Goal: Information Seeking & Learning: Learn about a topic

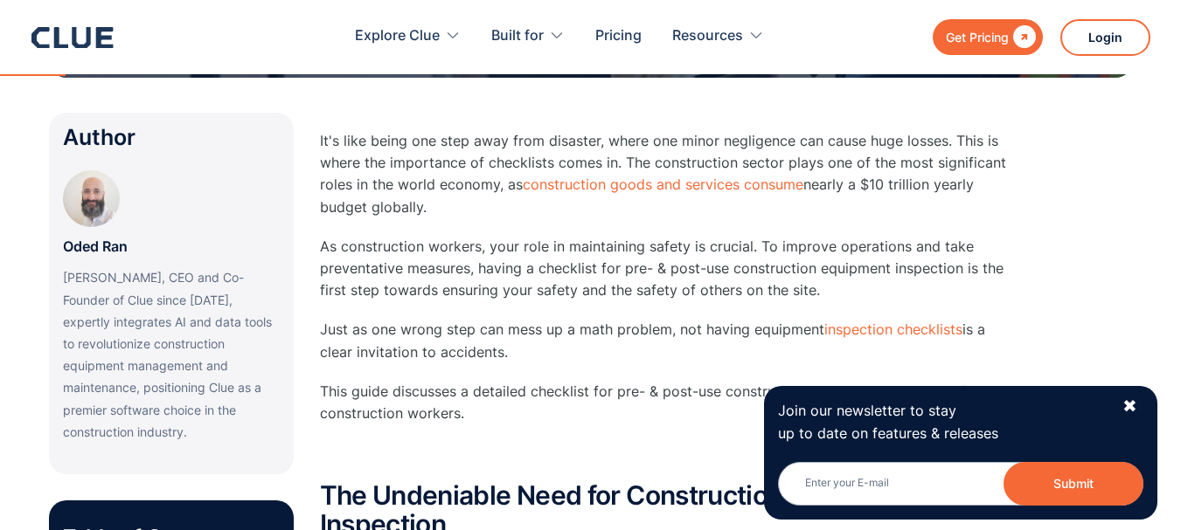
scroll to position [437, 0]
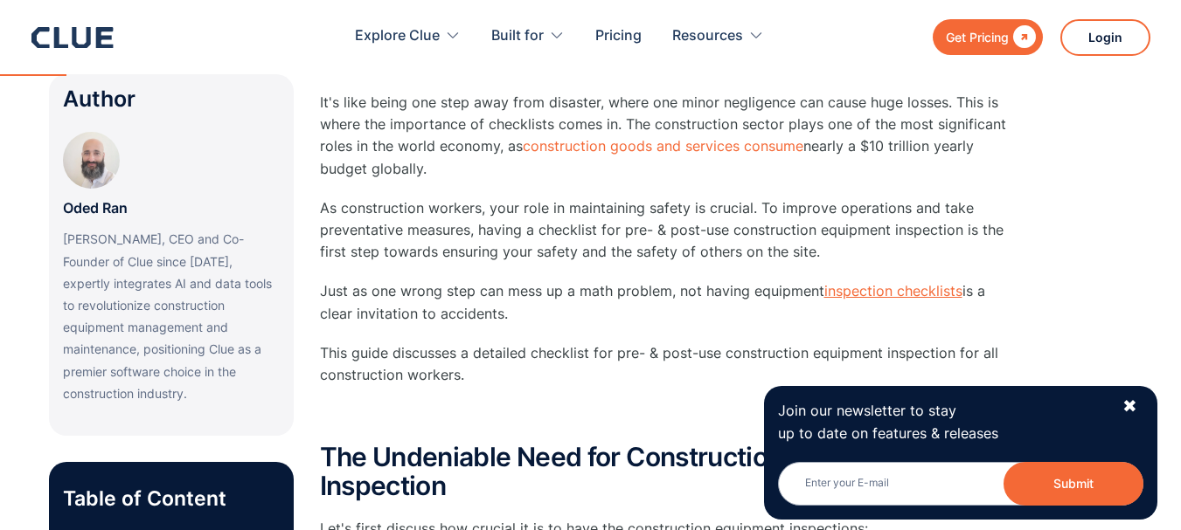
click at [859, 293] on link "inspection checklists" at bounding box center [893, 290] width 138 height 17
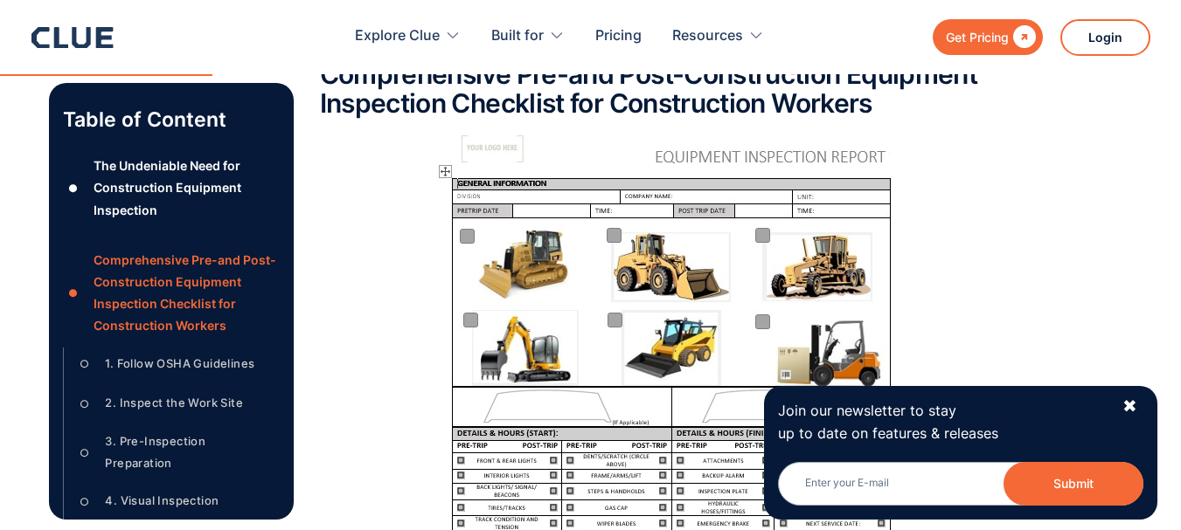
scroll to position [1398, 0]
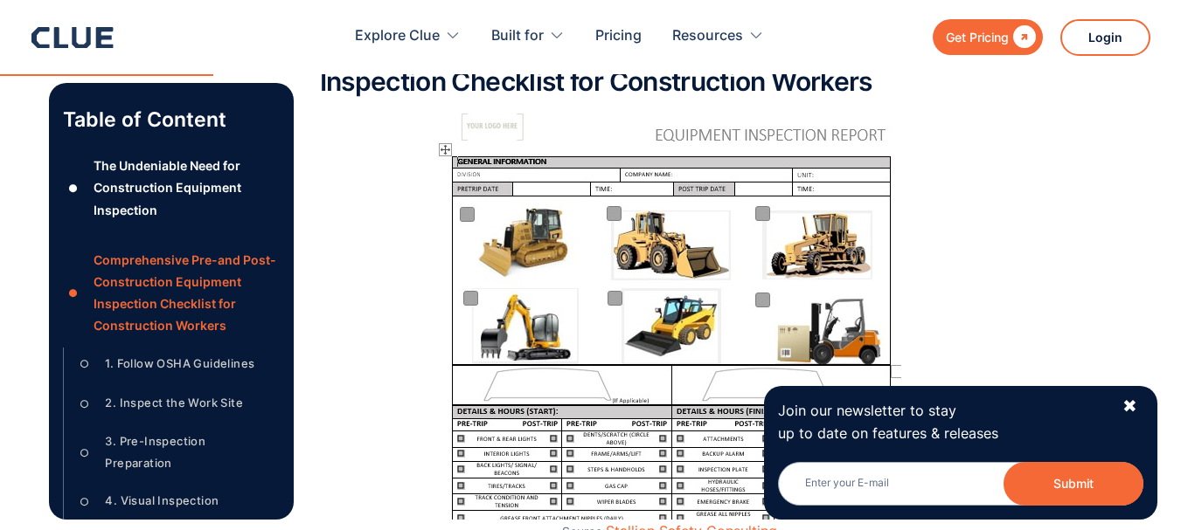
click at [613, 299] on img at bounding box center [669, 317] width 464 height 406
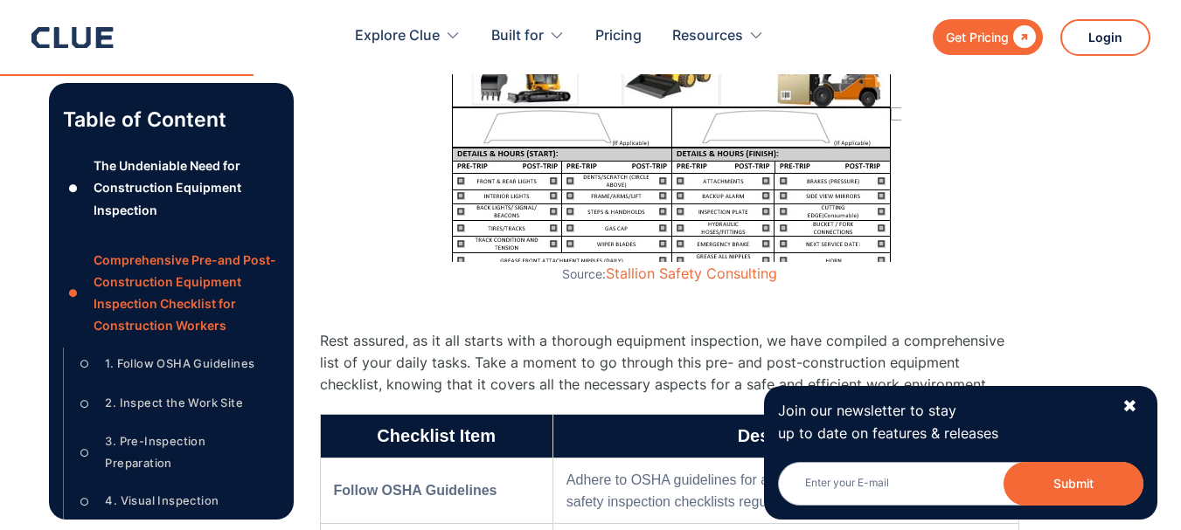
scroll to position [1660, 0]
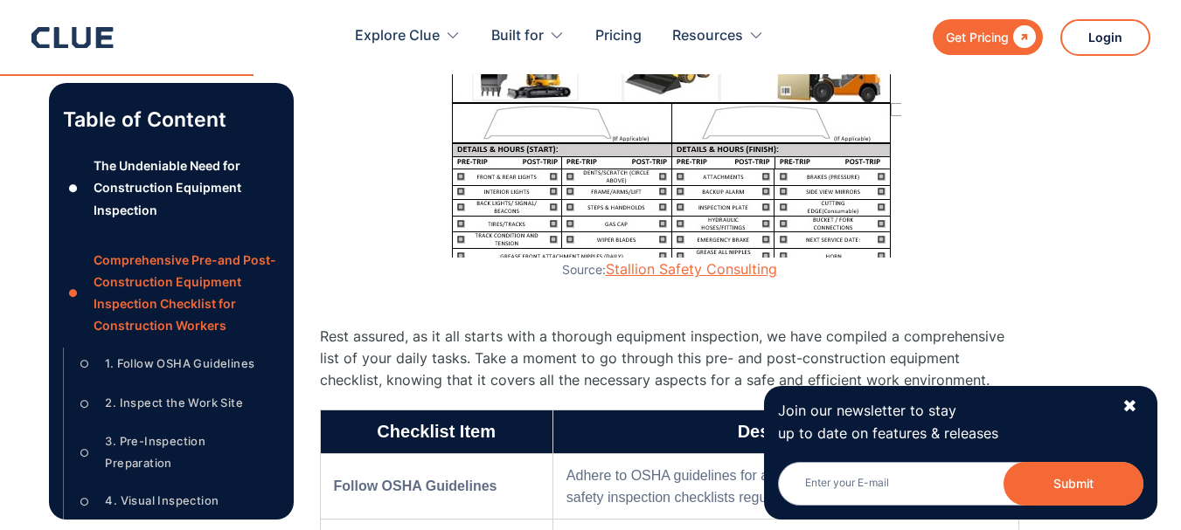
click at [673, 270] on link "Stallion Safety Consulting" at bounding box center [691, 268] width 171 height 17
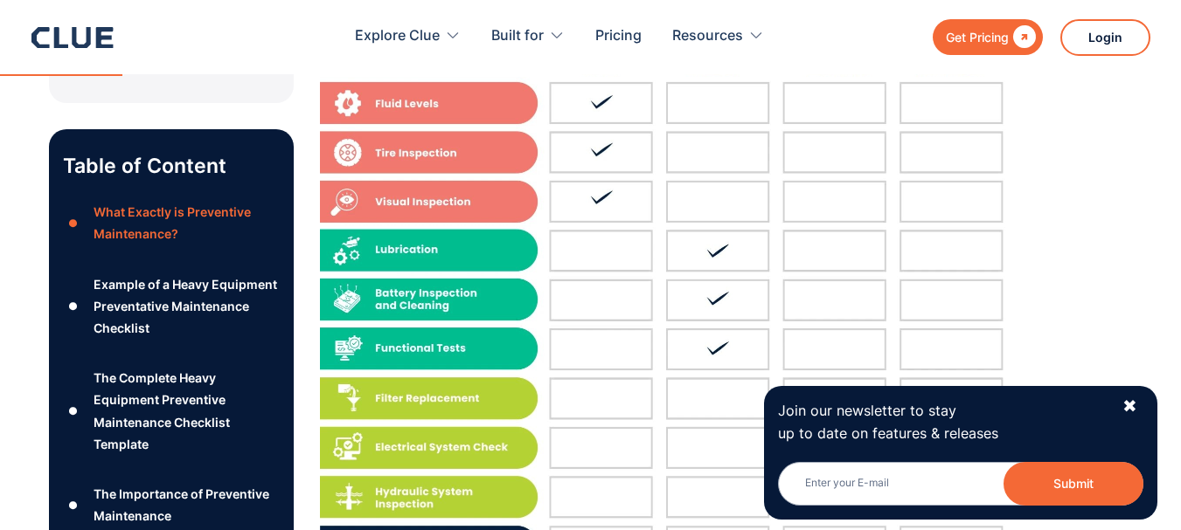
scroll to position [786, 0]
